Goal: Task Accomplishment & Management: Complete application form

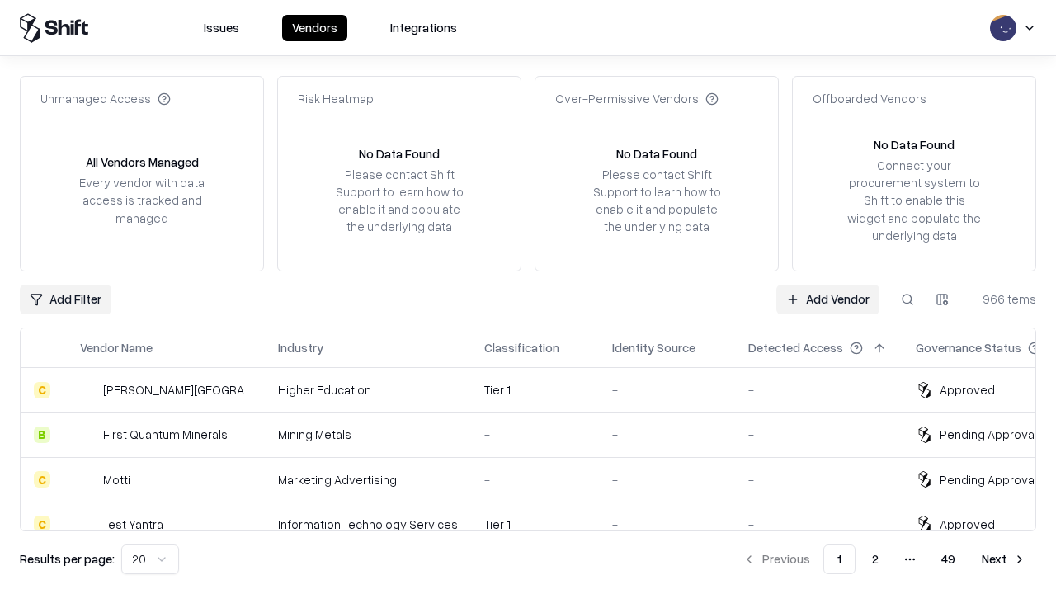
click at [828, 299] on link "Add Vendor" at bounding box center [828, 300] width 103 height 30
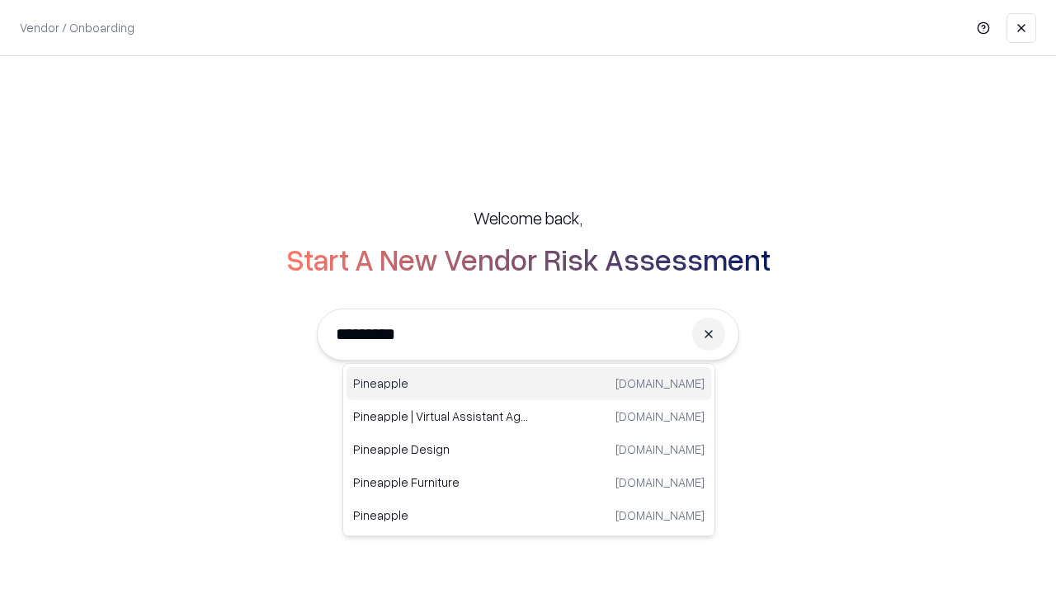
click at [529, 384] on div "Pineapple [DOMAIN_NAME]" at bounding box center [529, 383] width 365 height 33
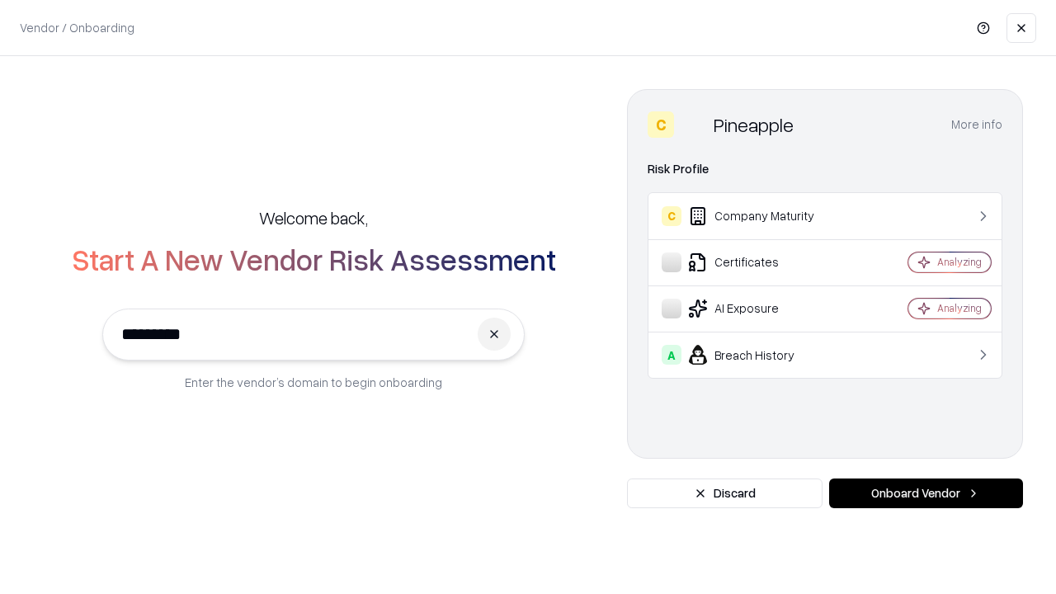
type input "*********"
click at [926, 493] on button "Onboard Vendor" at bounding box center [926, 494] width 194 height 30
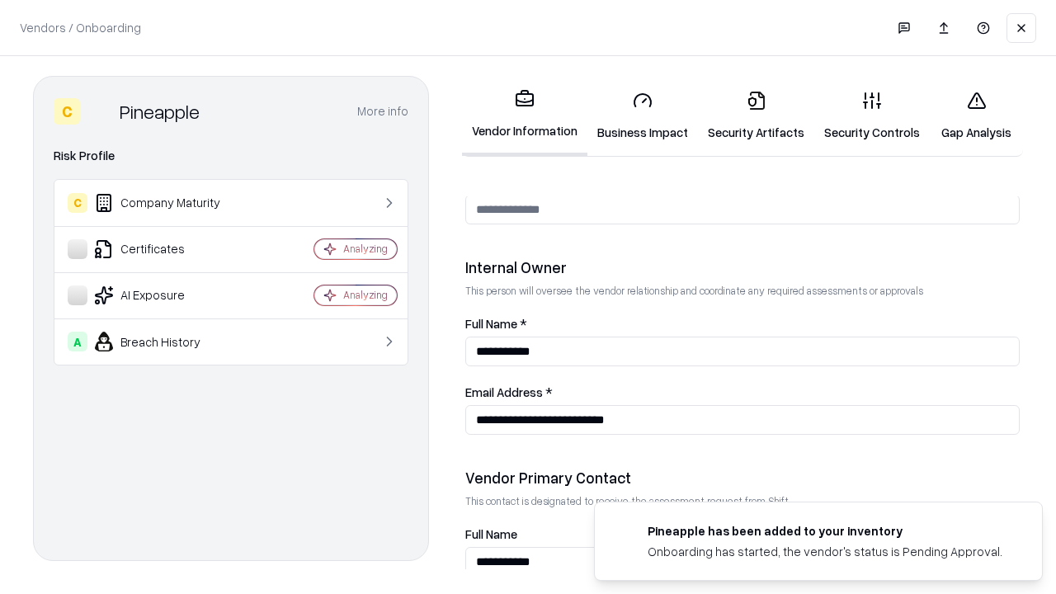
scroll to position [855, 0]
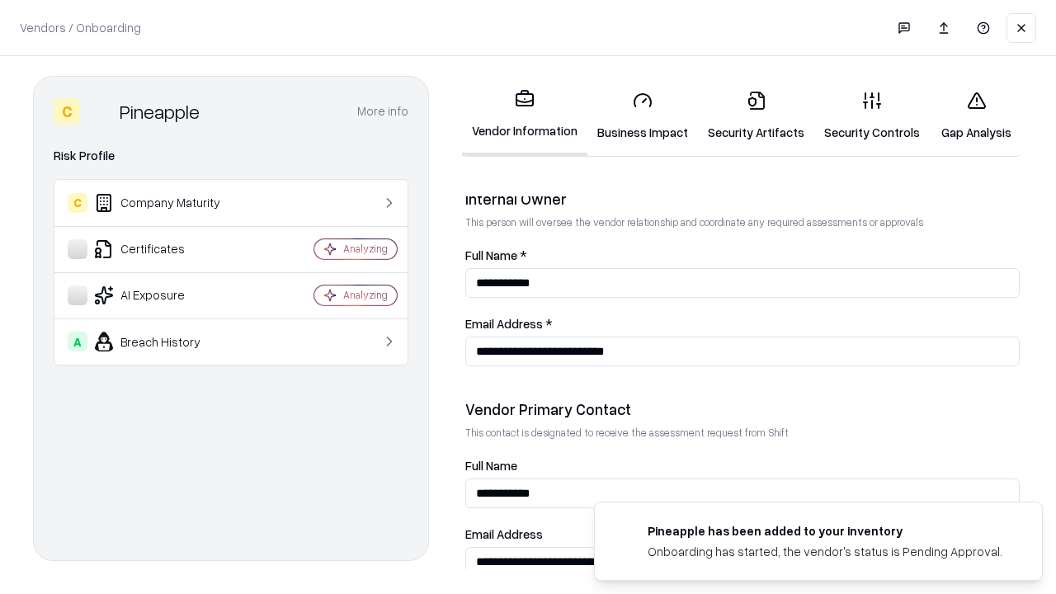
click at [643, 116] on link "Business Impact" at bounding box center [643, 116] width 111 height 77
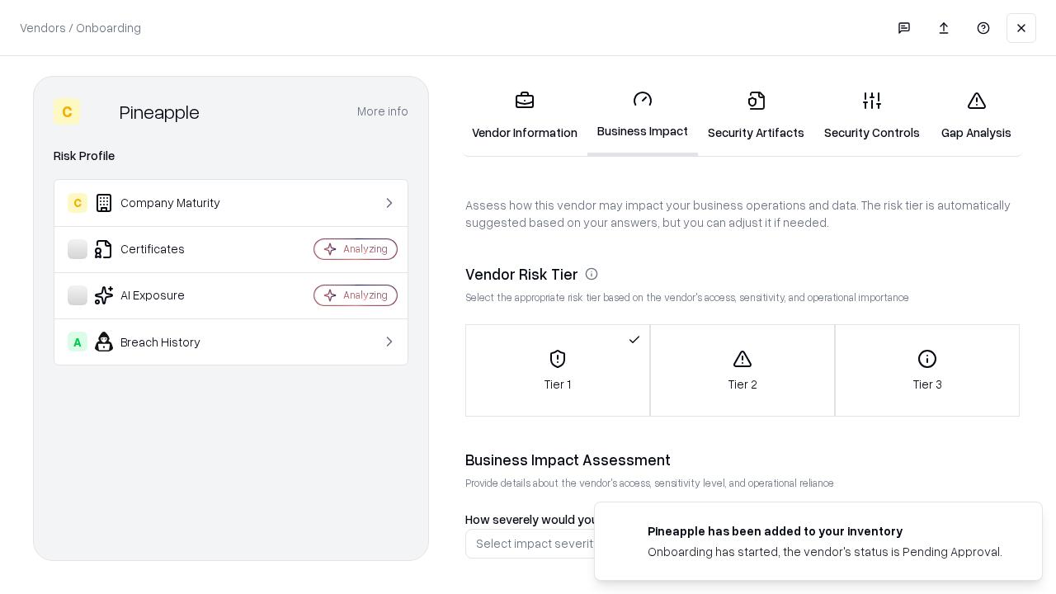
click at [976, 116] on link "Gap Analysis" at bounding box center [976, 116] width 93 height 77
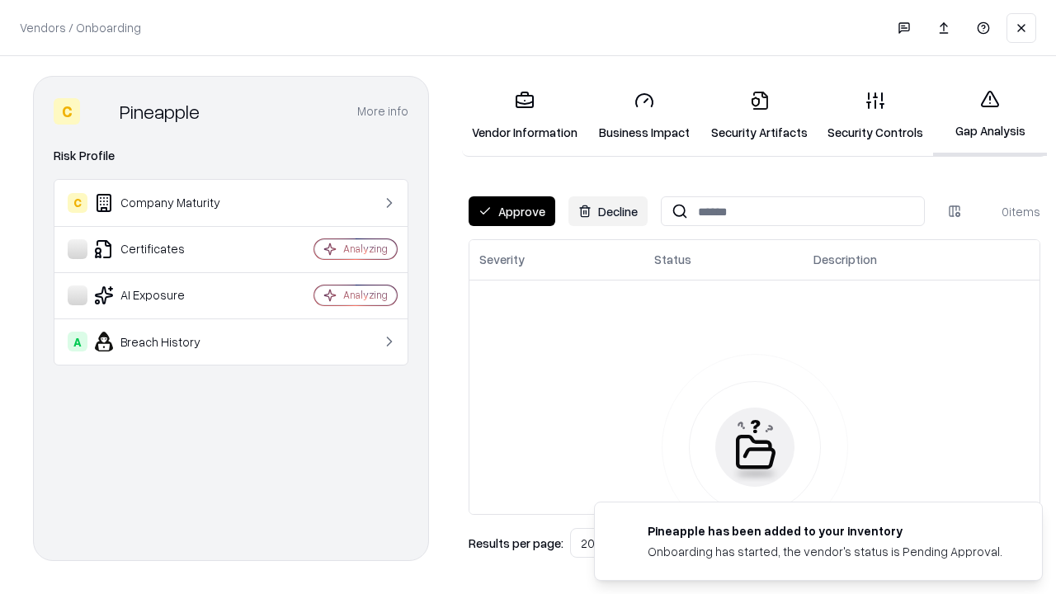
click at [512, 211] on button "Approve" at bounding box center [512, 211] width 87 height 30
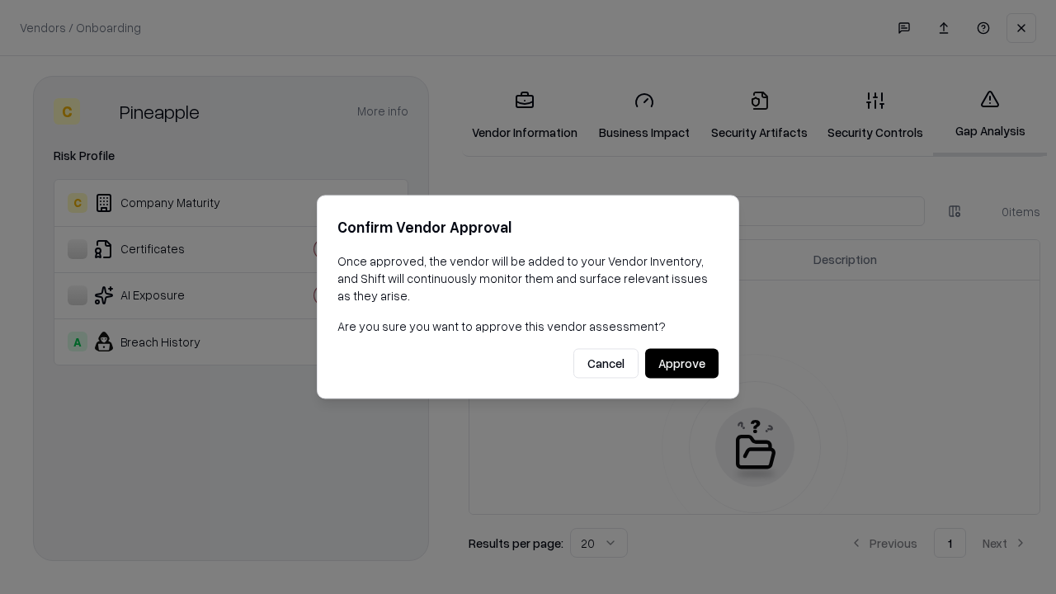
click at [682, 363] on button "Approve" at bounding box center [681, 364] width 73 height 30
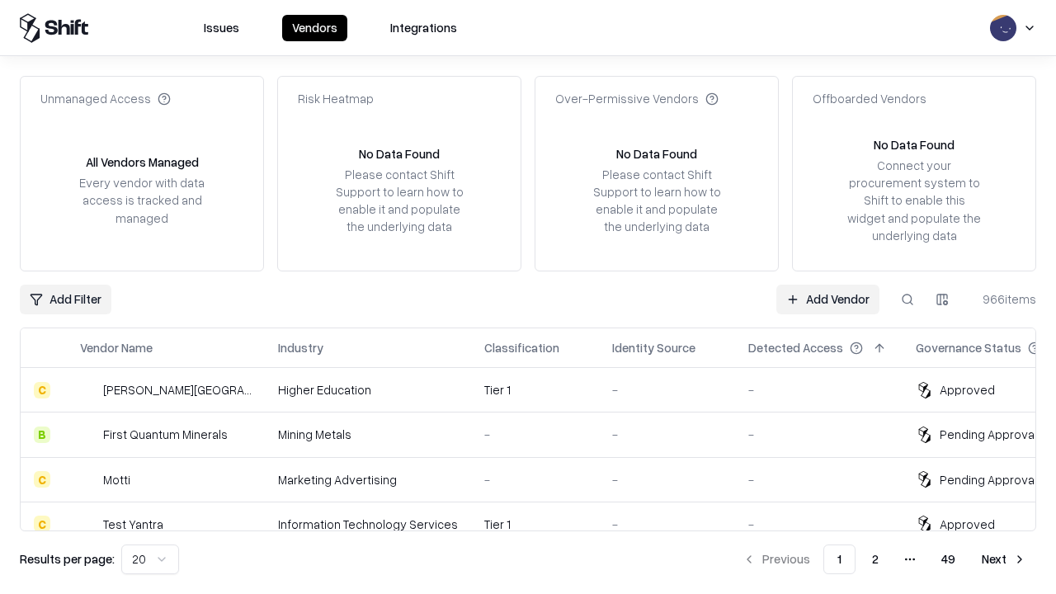
type input "*********"
click at [828, 299] on link "Add Vendor" at bounding box center [828, 300] width 103 height 30
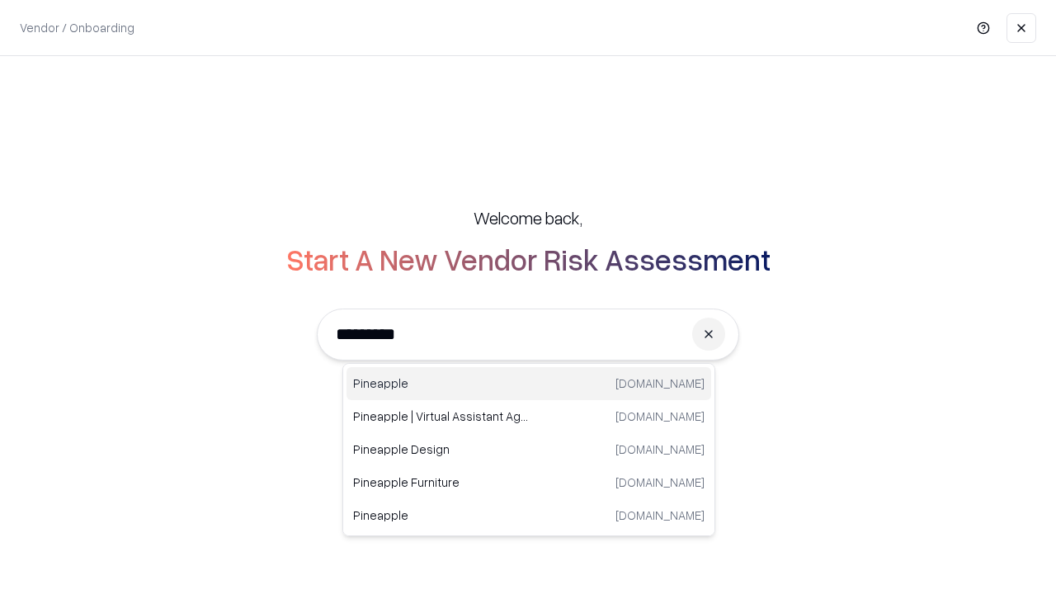
click at [529, 384] on div "Pineapple [DOMAIN_NAME]" at bounding box center [529, 383] width 365 height 33
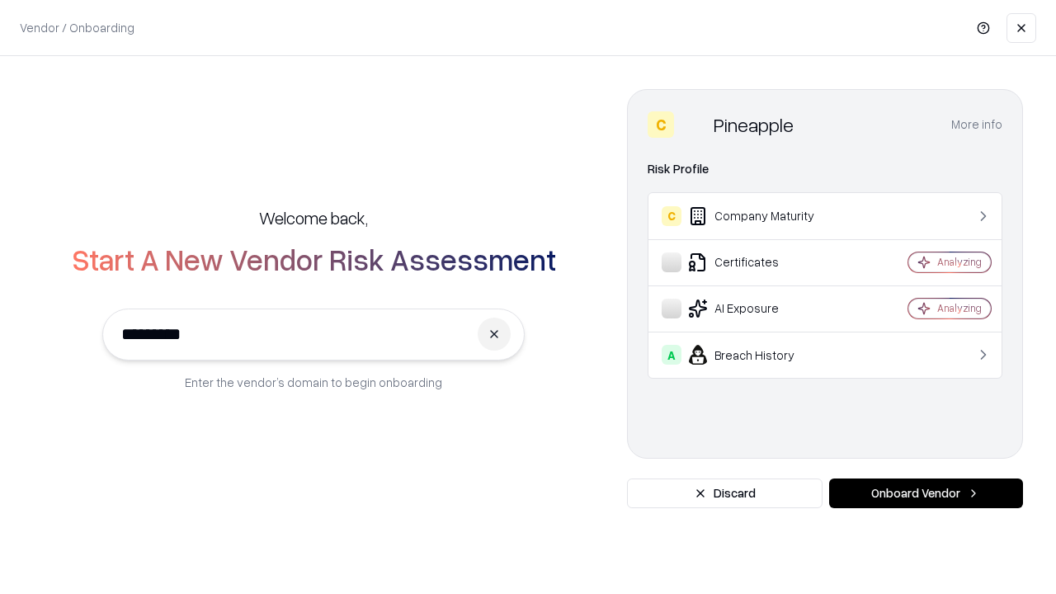
type input "*********"
click at [926, 493] on button "Onboard Vendor" at bounding box center [926, 494] width 194 height 30
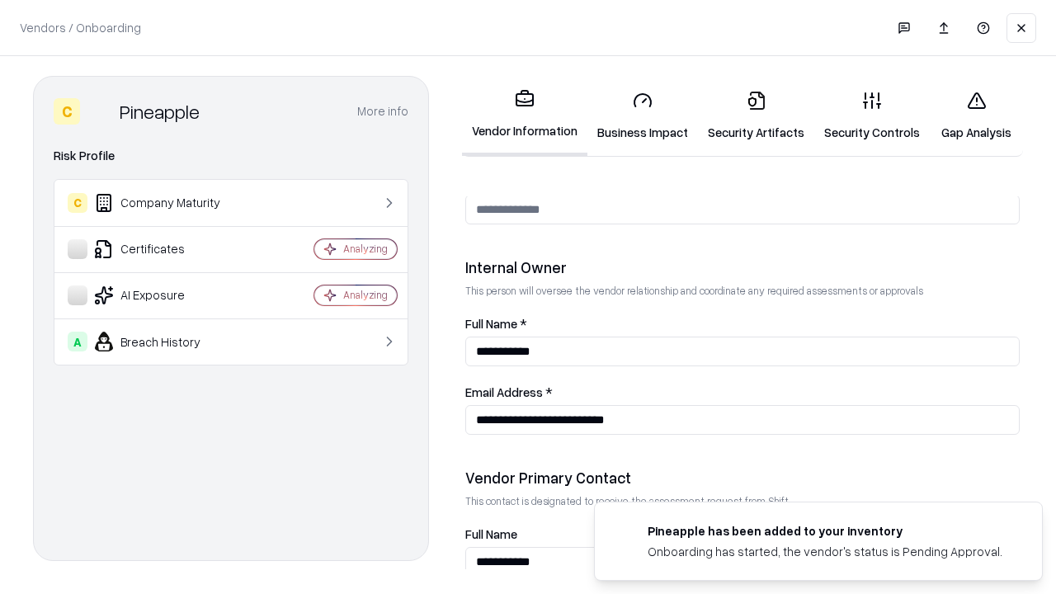
scroll to position [855, 0]
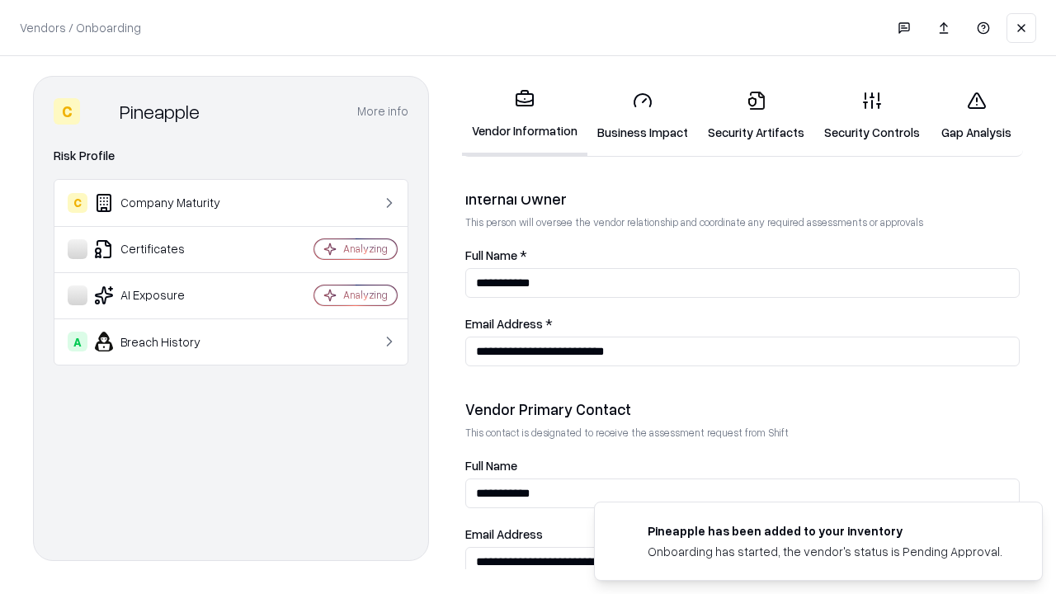
click at [976, 116] on link "Gap Analysis" at bounding box center [976, 116] width 93 height 77
